Goal: Book appointment/travel/reservation

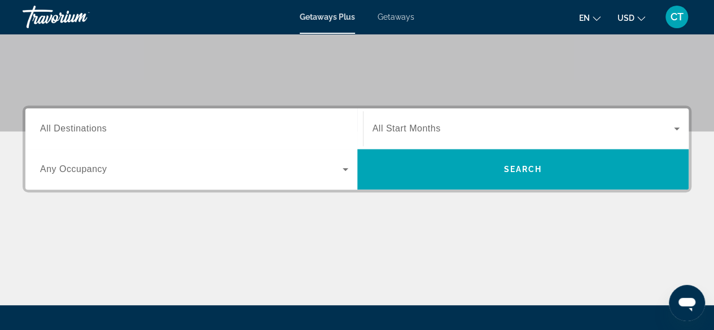
scroll to position [202, 0]
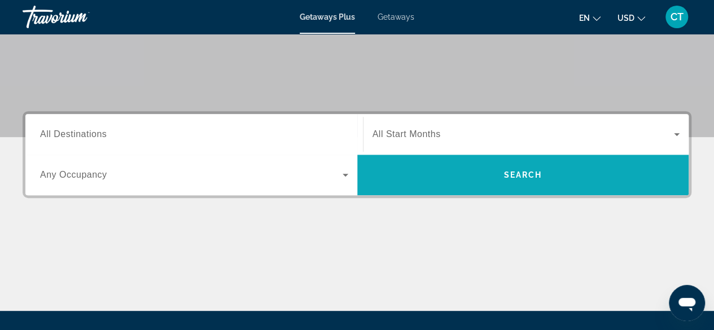
click at [413, 176] on span "Search" at bounding box center [523, 174] width 332 height 27
